Goal: Task Accomplishment & Management: Use online tool/utility

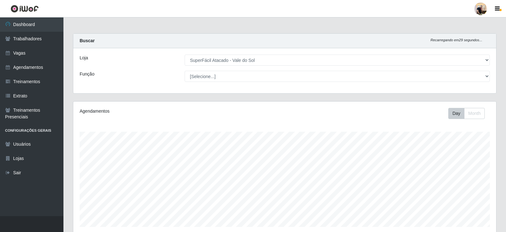
select select "502"
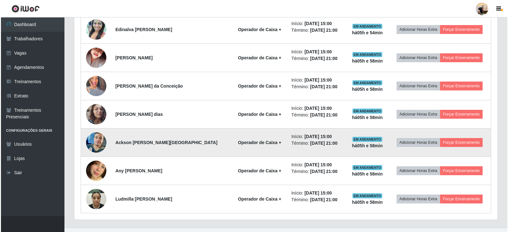
scroll to position [444, 0]
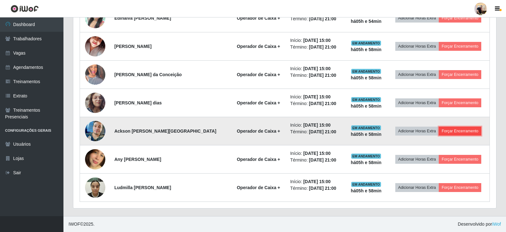
click at [449, 130] on button "Forçar Encerramento" at bounding box center [460, 131] width 43 height 9
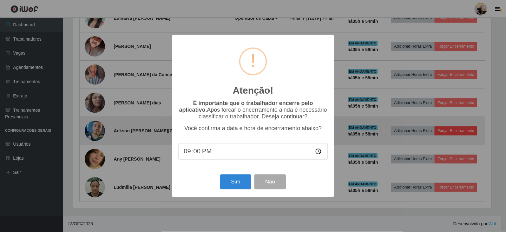
scroll to position [132, 420]
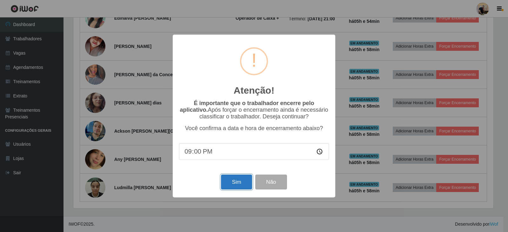
click at [244, 183] on button "Sim" at bounding box center [236, 181] width 31 height 15
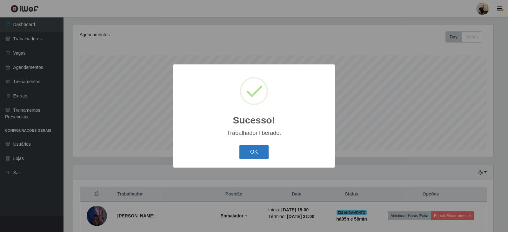
click at [247, 154] on button "OK" at bounding box center [254, 152] width 30 height 15
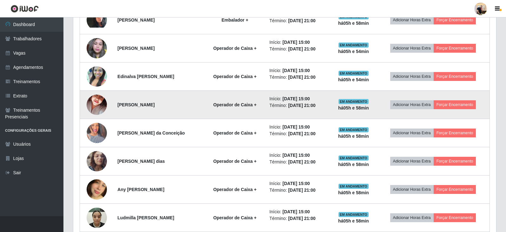
scroll to position [415, 0]
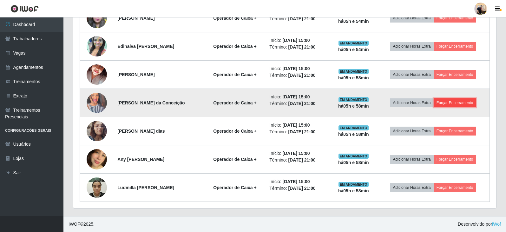
click at [465, 102] on button "Forçar Encerramento" at bounding box center [455, 102] width 43 height 9
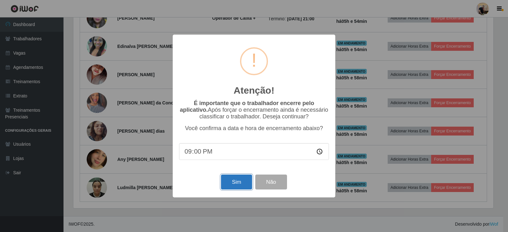
click at [236, 187] on button "Sim" at bounding box center [236, 181] width 31 height 15
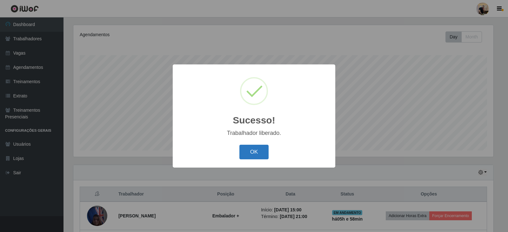
click at [261, 156] on button "OK" at bounding box center [254, 152] width 30 height 15
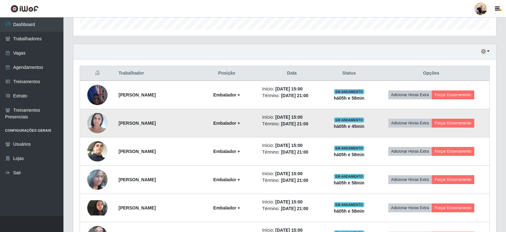
scroll to position [203, 0]
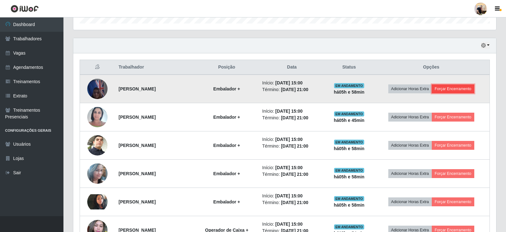
click at [458, 91] on button "Forçar Encerramento" at bounding box center [453, 88] width 43 height 9
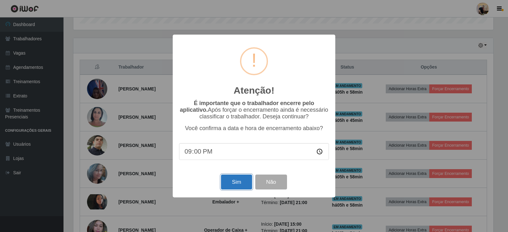
click at [233, 184] on button "Sim" at bounding box center [236, 181] width 31 height 15
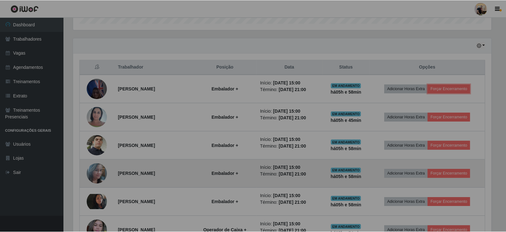
scroll to position [0, 0]
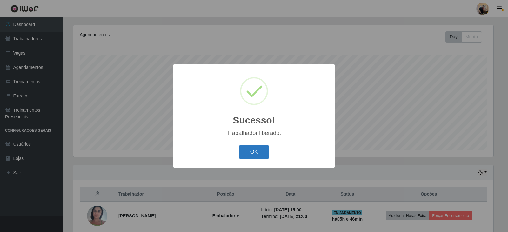
click at [256, 152] on button "OK" at bounding box center [254, 152] width 30 height 15
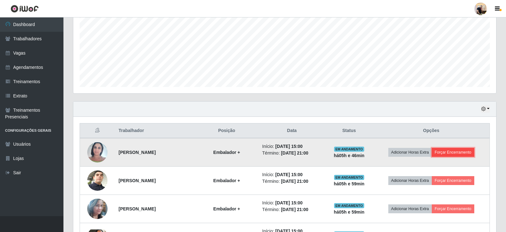
click at [455, 153] on button "Forçar Encerramento" at bounding box center [453, 152] width 43 height 9
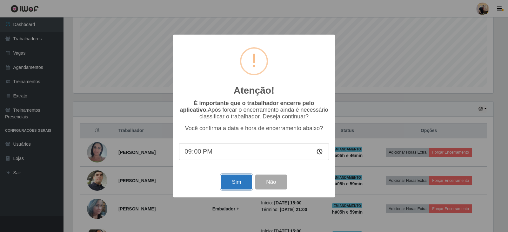
click at [236, 185] on button "Sim" at bounding box center [236, 181] width 31 height 15
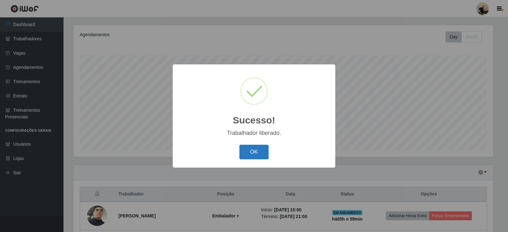
click at [245, 156] on button "OK" at bounding box center [254, 152] width 30 height 15
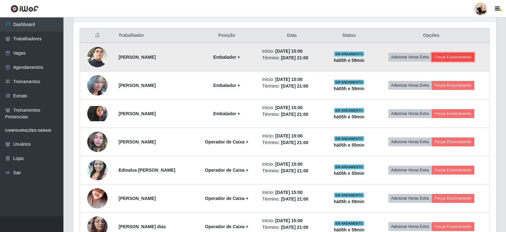
click at [459, 58] on button "Forçar Encerramento" at bounding box center [453, 57] width 43 height 9
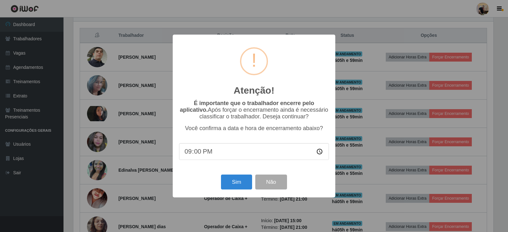
click at [231, 175] on div "Sim Não" at bounding box center [254, 182] width 150 height 18
click at [234, 178] on button "Sim" at bounding box center [236, 181] width 31 height 15
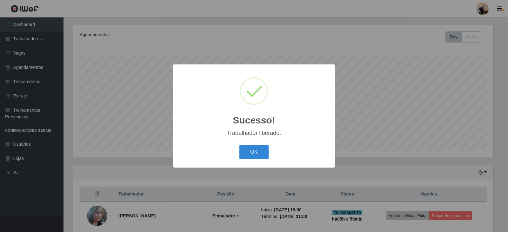
click at [255, 161] on div "OK Cancel" at bounding box center [254, 152] width 150 height 18
click at [253, 157] on button "OK" at bounding box center [254, 152] width 30 height 15
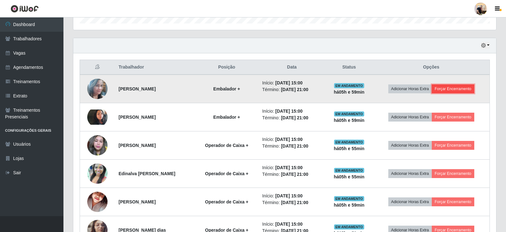
click at [459, 89] on button "Forçar Encerramento" at bounding box center [453, 88] width 43 height 9
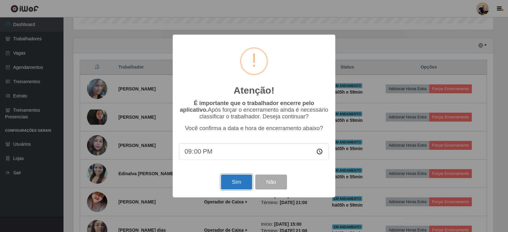
click at [235, 185] on button "Sim" at bounding box center [236, 181] width 31 height 15
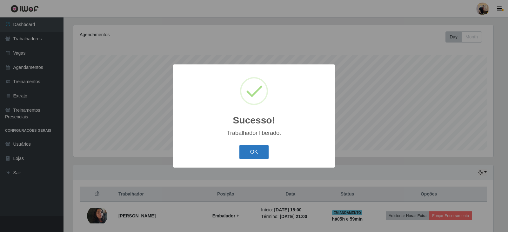
click at [249, 157] on button "OK" at bounding box center [254, 152] width 30 height 15
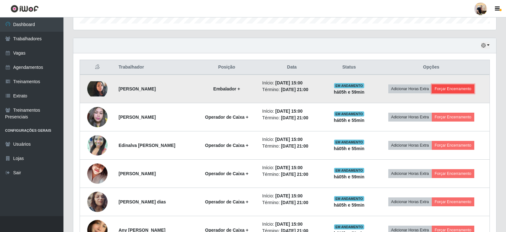
click at [469, 93] on button "Forçar Encerramento" at bounding box center [453, 88] width 43 height 9
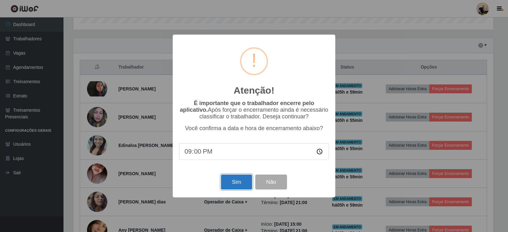
click at [239, 182] on button "Sim" at bounding box center [236, 181] width 31 height 15
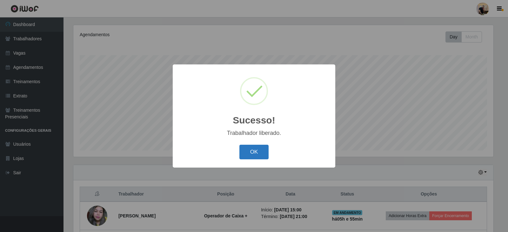
click at [260, 148] on button "OK" at bounding box center [254, 152] width 30 height 15
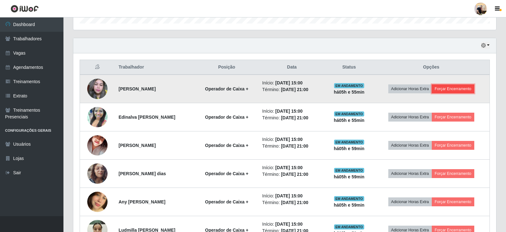
click at [450, 89] on button "Forçar Encerramento" at bounding box center [453, 88] width 43 height 9
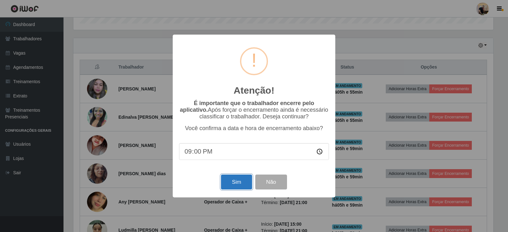
click at [233, 179] on button "Sim" at bounding box center [236, 181] width 31 height 15
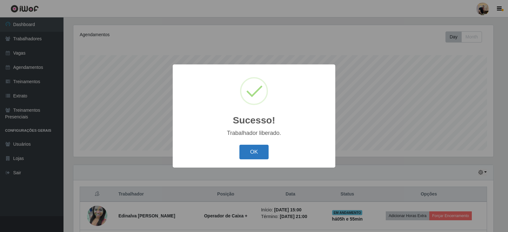
click at [252, 158] on button "OK" at bounding box center [254, 152] width 30 height 15
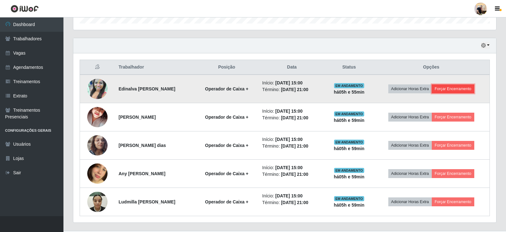
click at [448, 91] on button "Forçar Encerramento" at bounding box center [453, 88] width 43 height 9
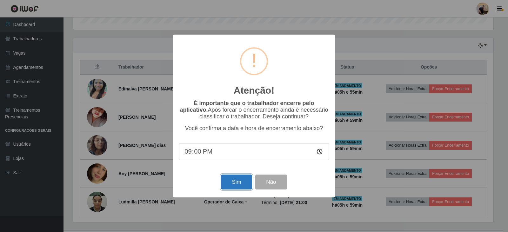
click at [244, 182] on button "Sim" at bounding box center [236, 181] width 31 height 15
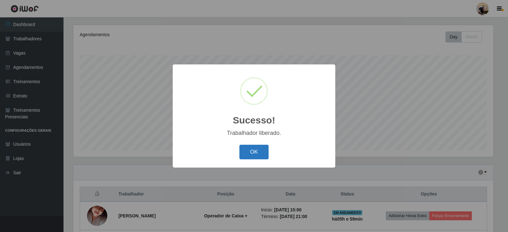
click at [260, 152] on button "OK" at bounding box center [254, 152] width 30 height 15
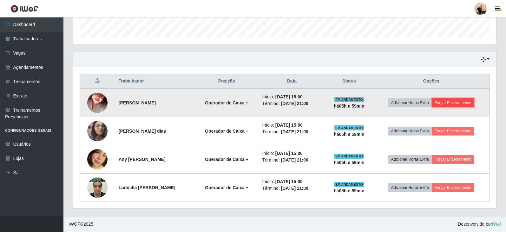
click at [458, 102] on button "Forçar Encerramento" at bounding box center [453, 102] width 43 height 9
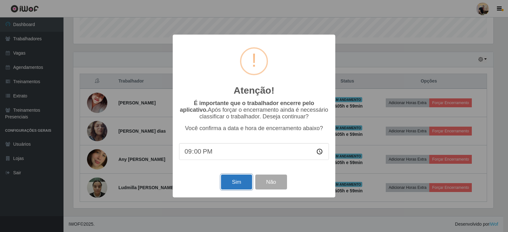
click at [236, 184] on button "Sim" at bounding box center [236, 181] width 31 height 15
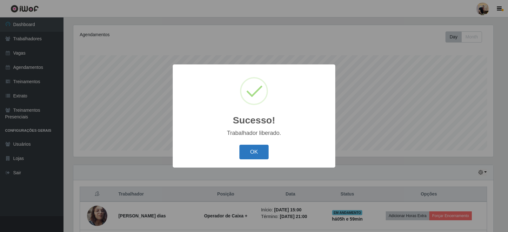
click at [259, 155] on button "OK" at bounding box center [254, 152] width 30 height 15
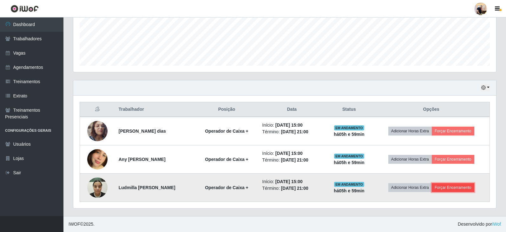
click at [449, 185] on button "Forçar Encerramento" at bounding box center [453, 187] width 43 height 9
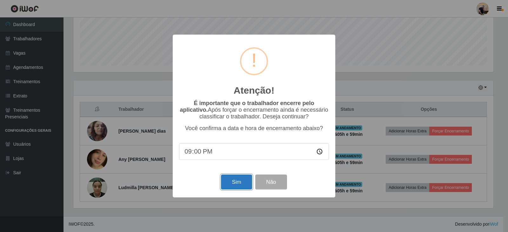
click at [240, 184] on button "Sim" at bounding box center [236, 181] width 31 height 15
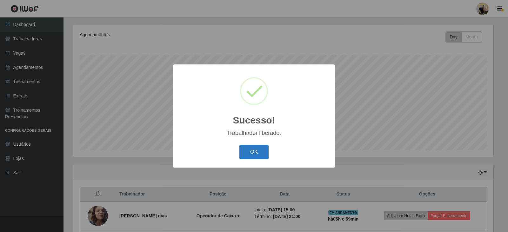
click at [258, 155] on button "OK" at bounding box center [254, 152] width 30 height 15
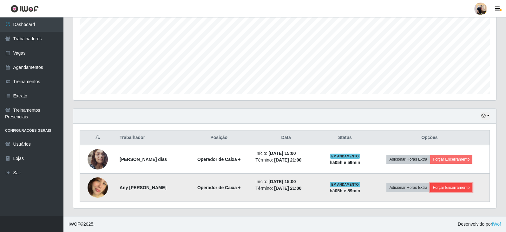
click at [452, 185] on button "Forçar Encerramento" at bounding box center [451, 187] width 43 height 9
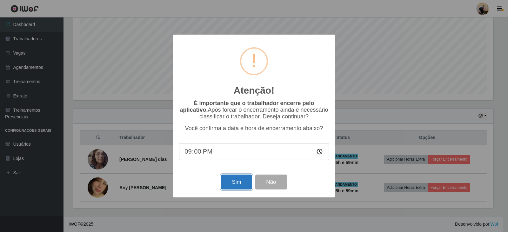
click at [240, 182] on button "Sim" at bounding box center [236, 181] width 31 height 15
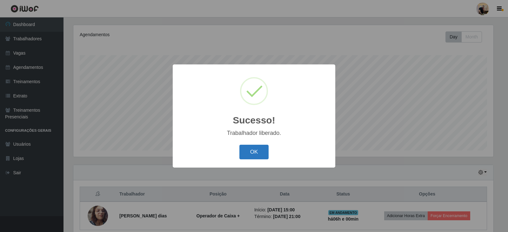
click at [255, 151] on button "OK" at bounding box center [254, 152] width 30 height 15
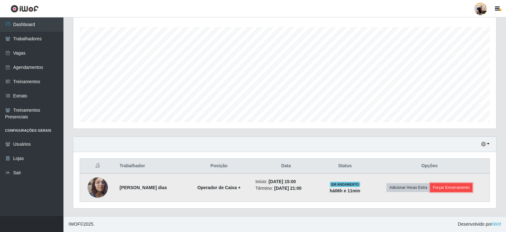
click at [460, 183] on button "Forçar Encerramento" at bounding box center [451, 187] width 43 height 9
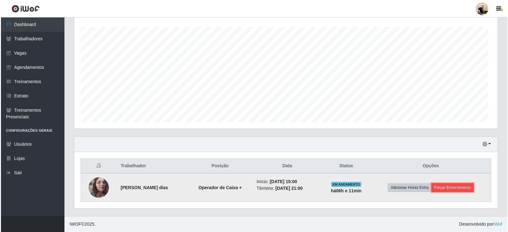
scroll to position [132, 423]
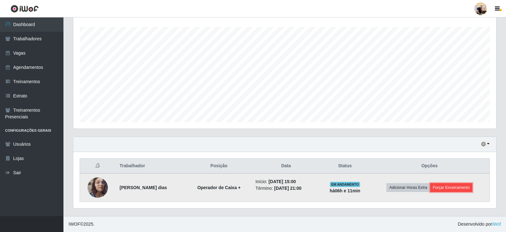
click at [456, 186] on button "Forçar Encerramento" at bounding box center [451, 187] width 43 height 9
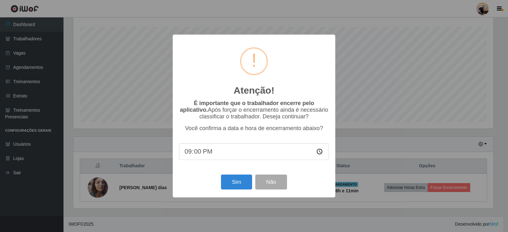
click at [230, 152] on input "21:00" at bounding box center [254, 151] width 150 height 17
click at [197, 154] on input "21:00" at bounding box center [254, 151] width 150 height 17
type input "21:11"
click at [235, 182] on button "Sim" at bounding box center [236, 181] width 31 height 15
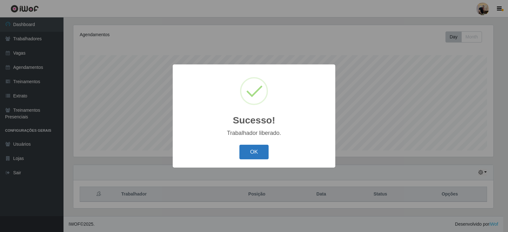
click at [260, 152] on button "OK" at bounding box center [254, 152] width 30 height 15
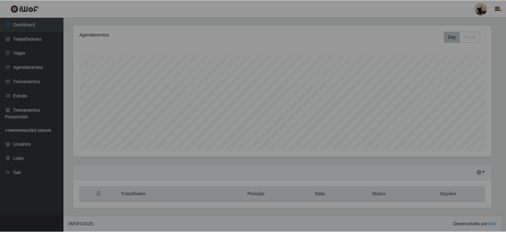
scroll to position [132, 423]
